Goal: Task Accomplishment & Management: Manage account settings

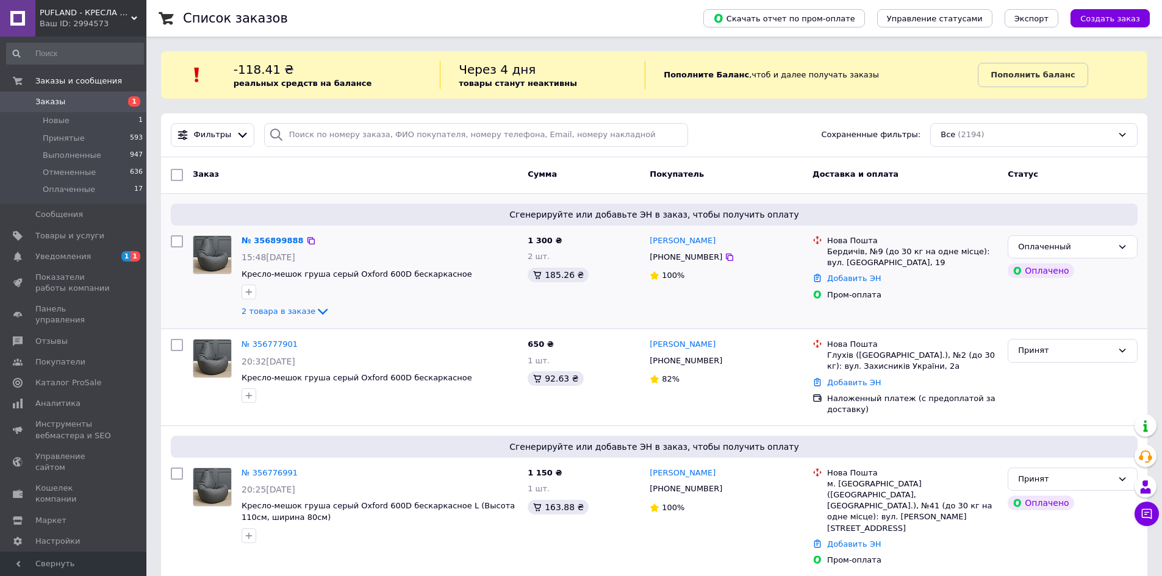
click at [744, 307] on div "[PERSON_NAME] [PHONE_NUMBER] 100%" at bounding box center [726, 276] width 163 height 93
click at [315, 311] on icon at bounding box center [322, 311] width 15 height 15
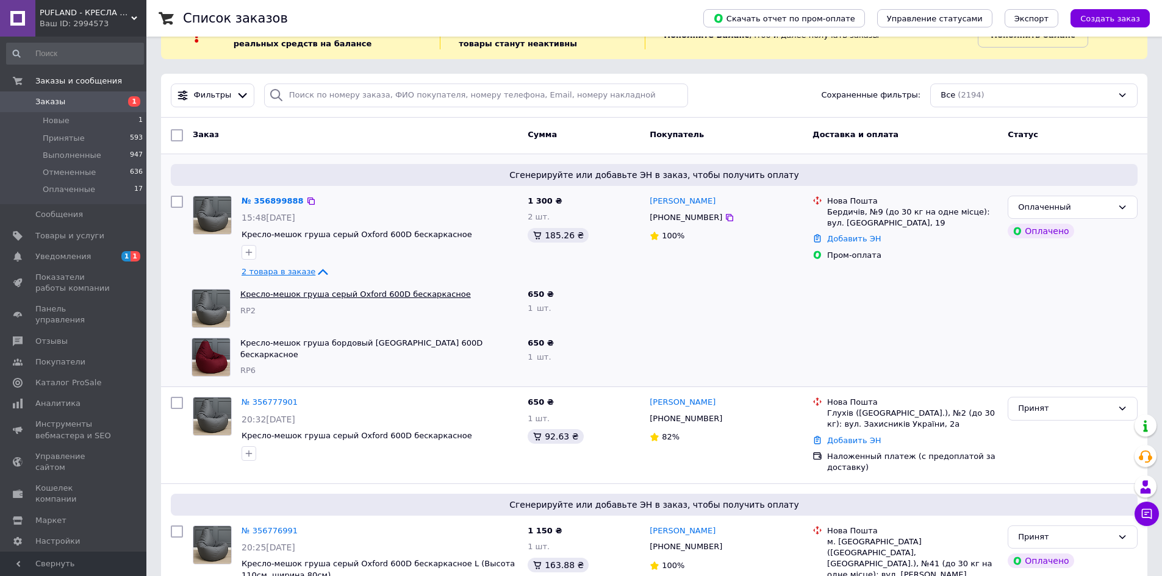
scroll to position [61, 0]
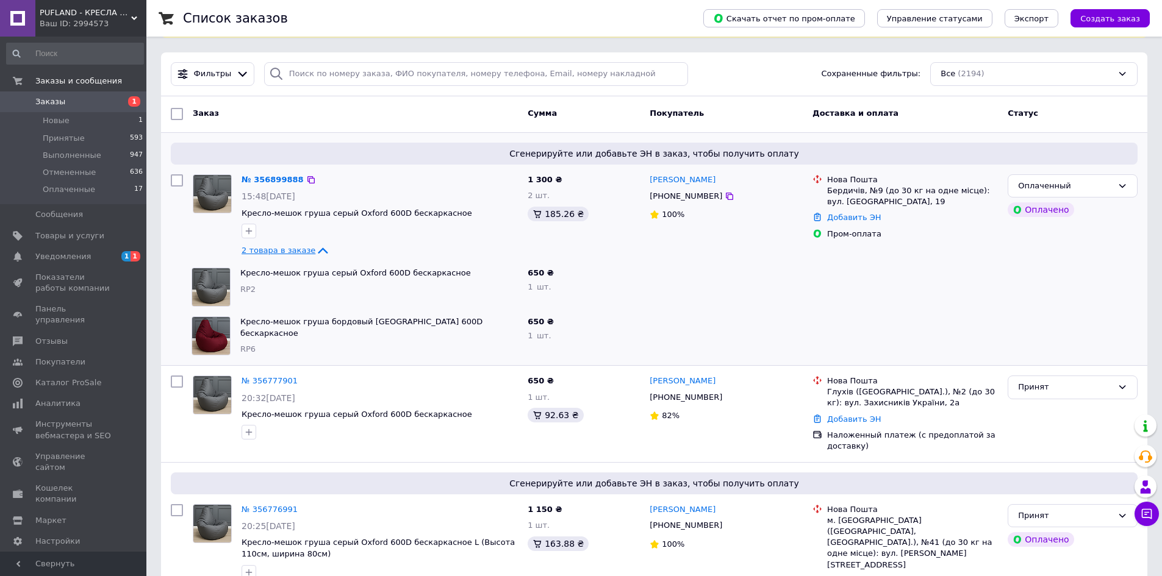
click at [315, 252] on icon at bounding box center [322, 250] width 15 height 15
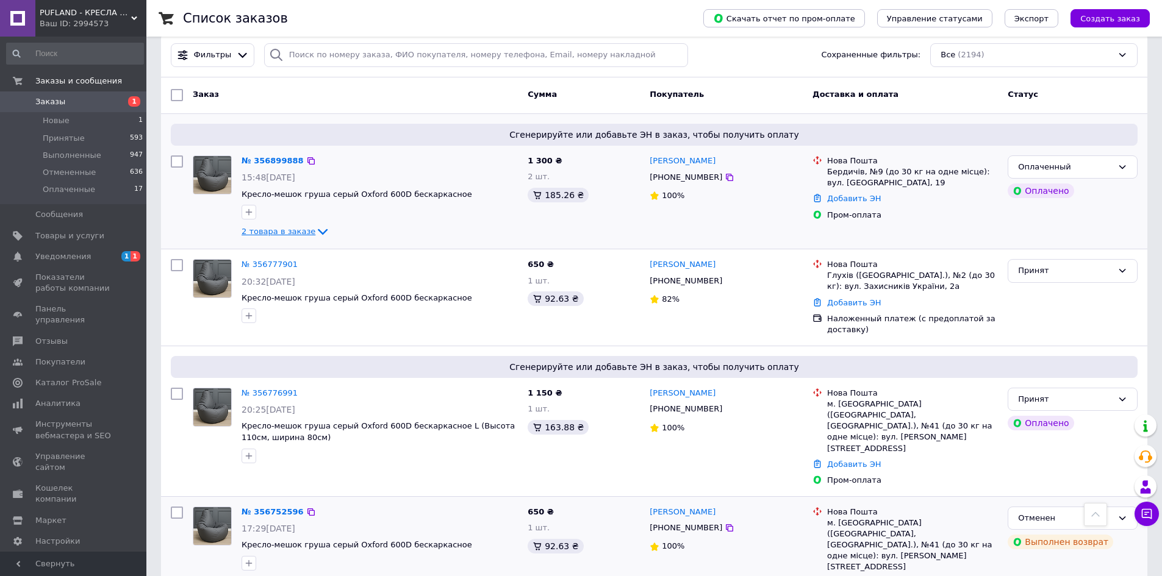
scroll to position [0, 0]
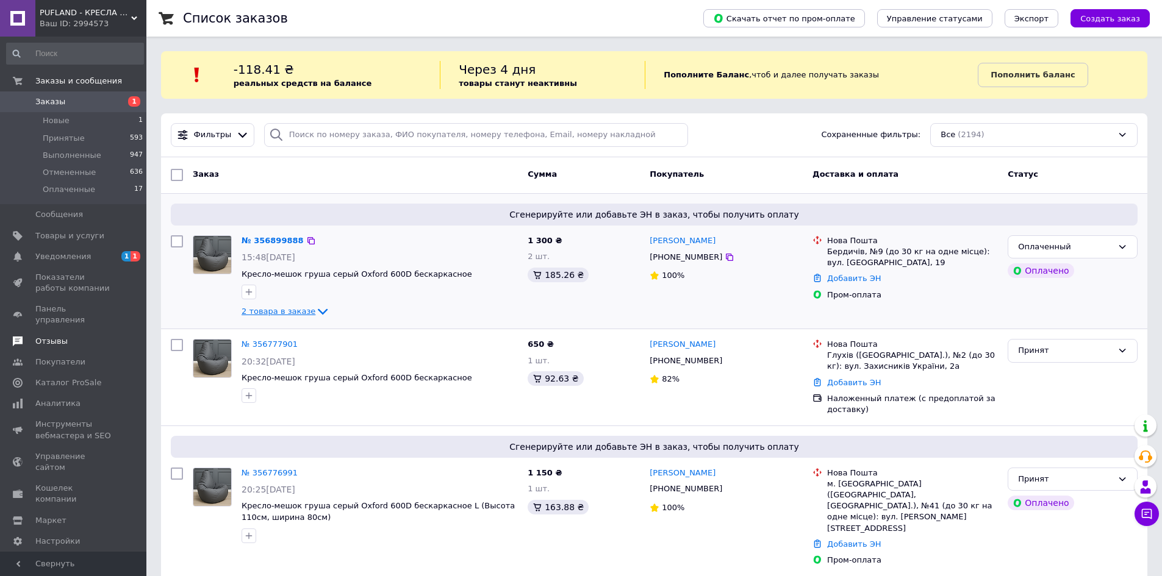
click at [65, 336] on span "Отзывы" at bounding box center [73, 341] width 77 height 11
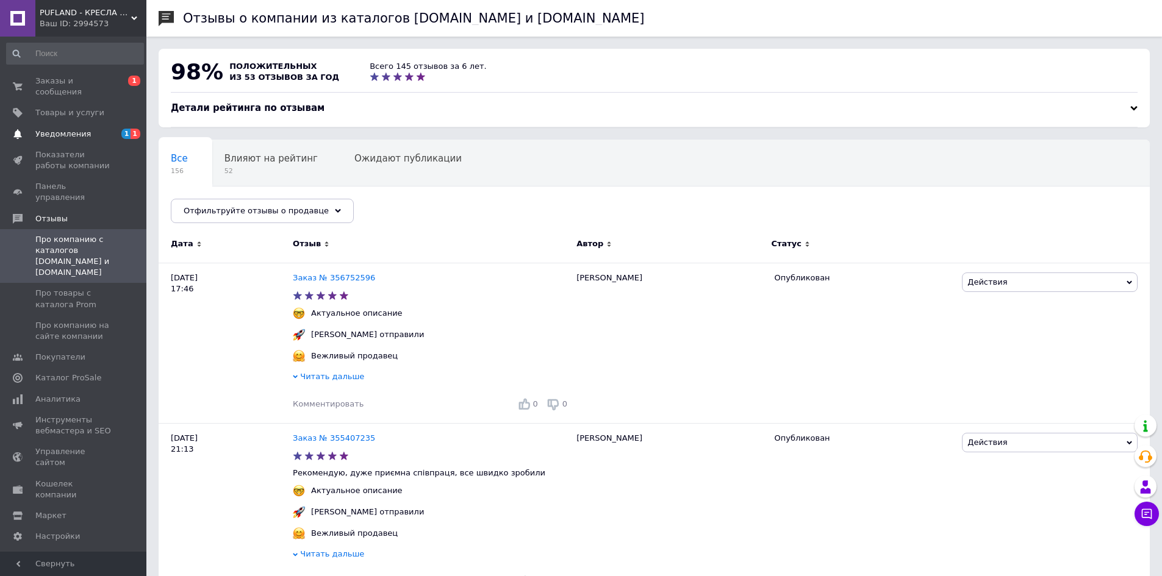
click at [95, 129] on span "Уведомления" at bounding box center [73, 134] width 77 height 11
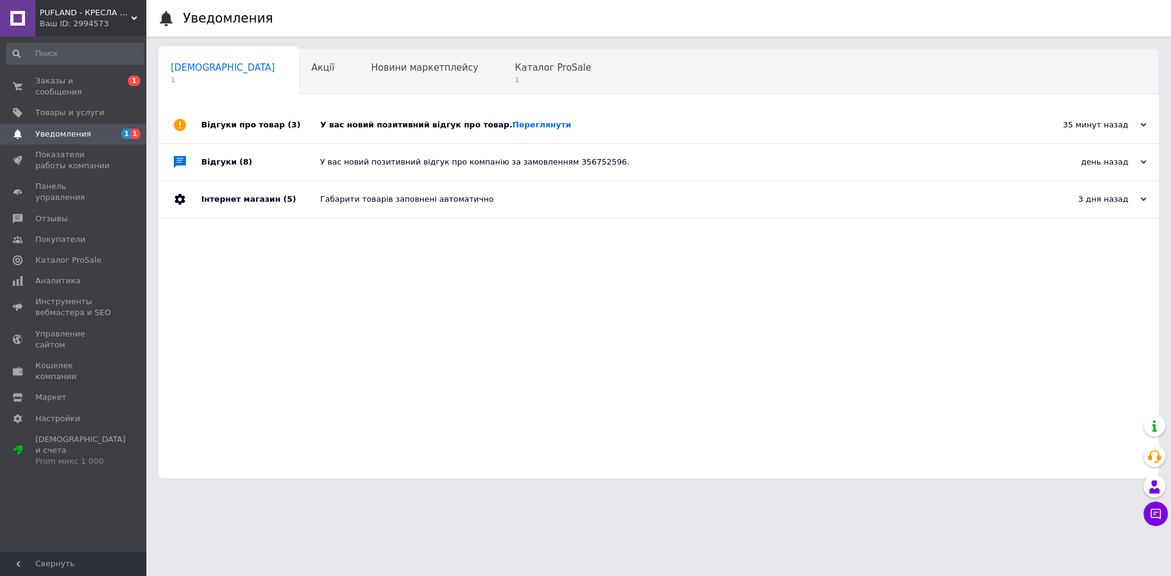
click at [616, 132] on div "У вас новий позитивний відгук про товар. [GEOGRAPHIC_DATA]" at bounding box center [672, 125] width 704 height 37
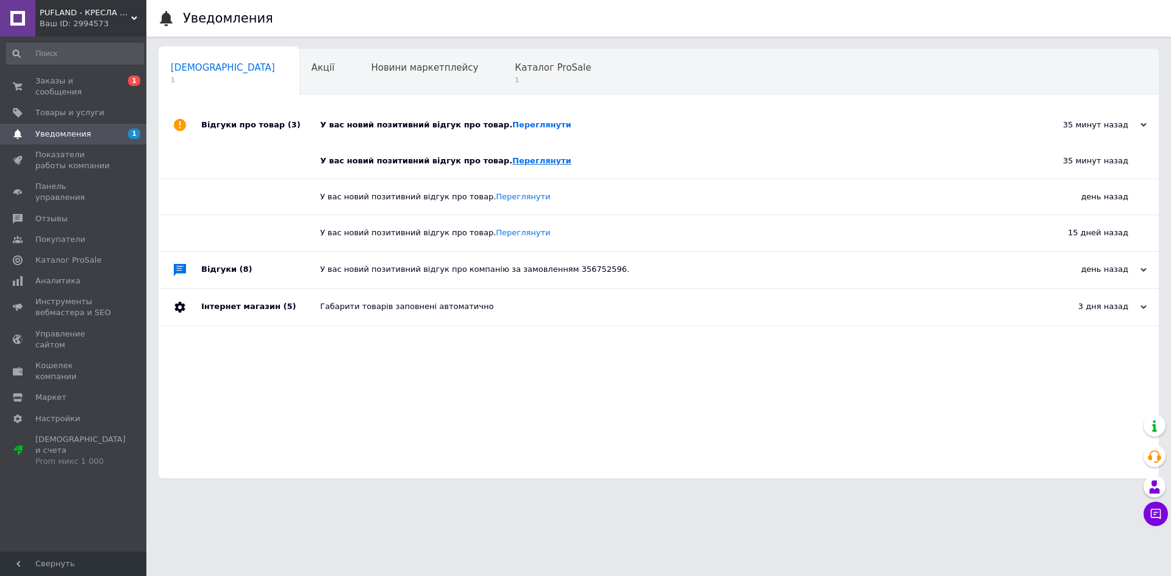
click at [512, 164] on link "Переглянути" at bounding box center [541, 160] width 59 height 9
click at [78, 84] on span "Заказы и сообщения" at bounding box center [73, 87] width 77 height 22
